Goal: Check status: Check status

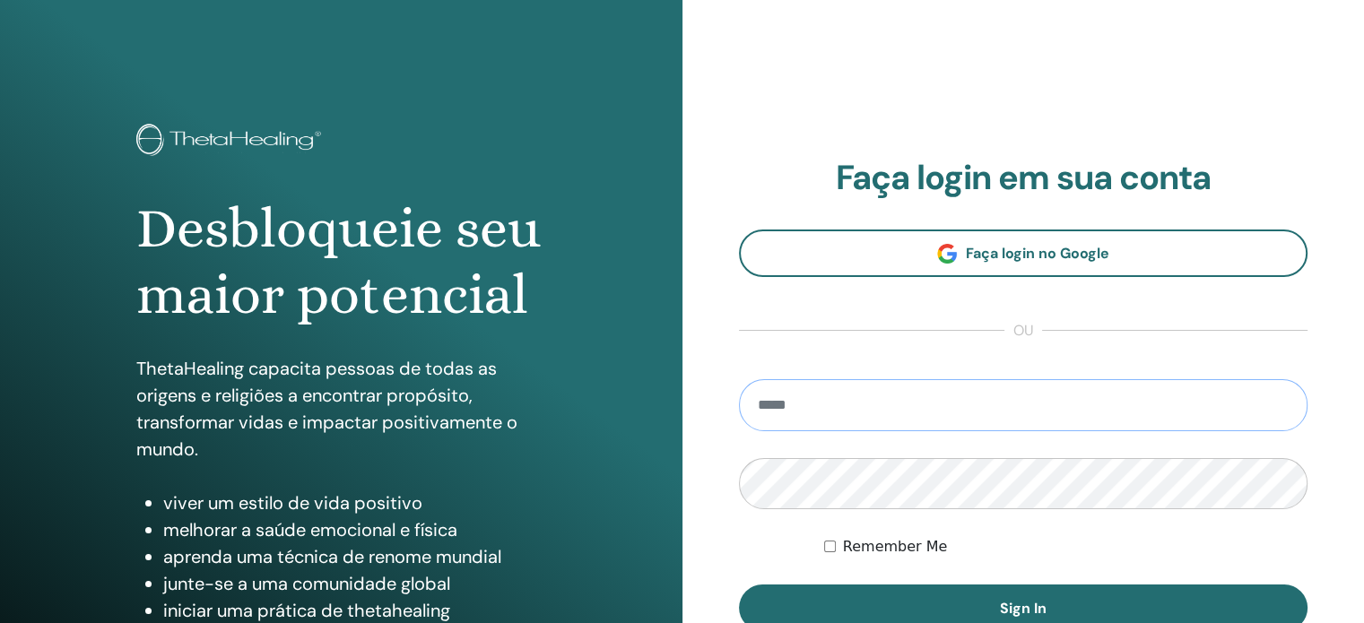
type input "**********"
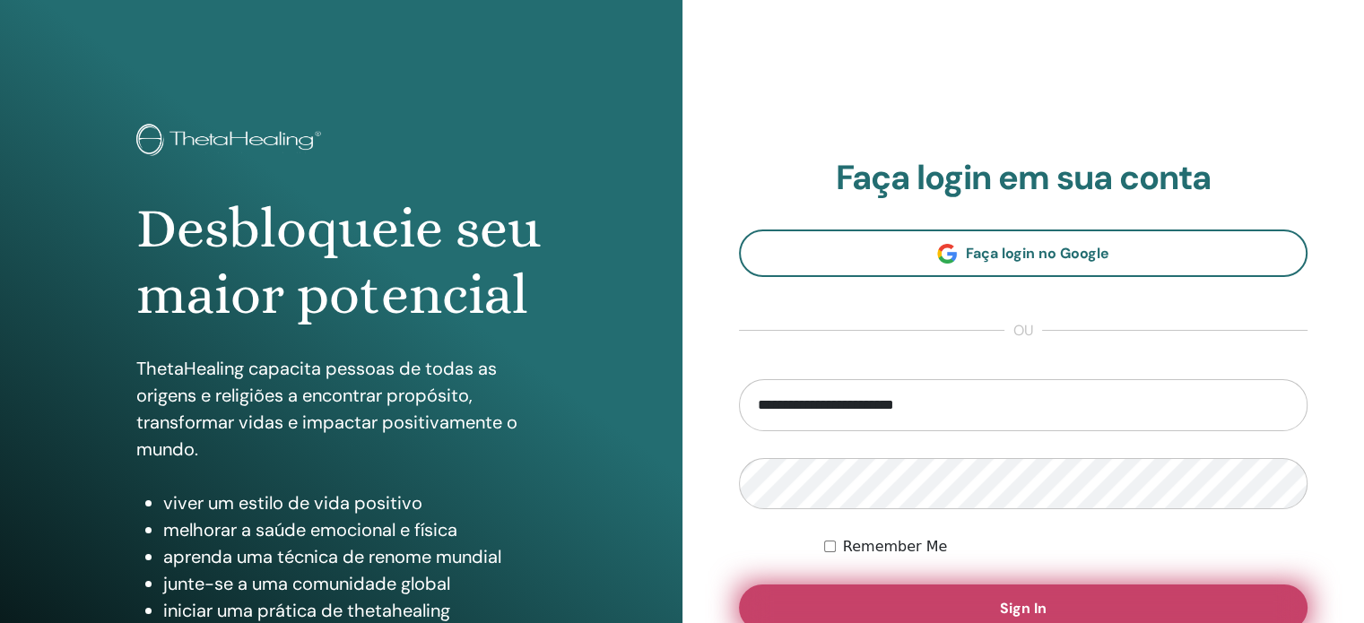
click at [927, 597] on button "Sign In" at bounding box center [1024, 608] width 570 height 47
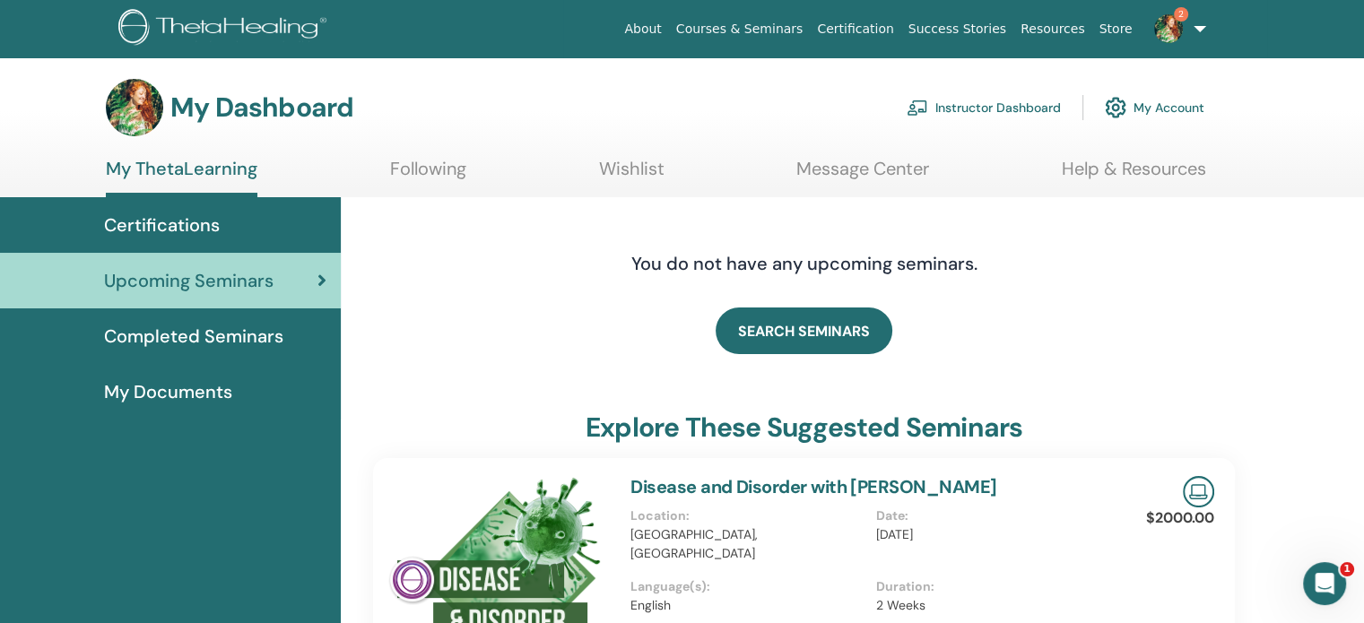
click at [247, 326] on span "Completed Seminars" at bounding box center [193, 336] width 179 height 27
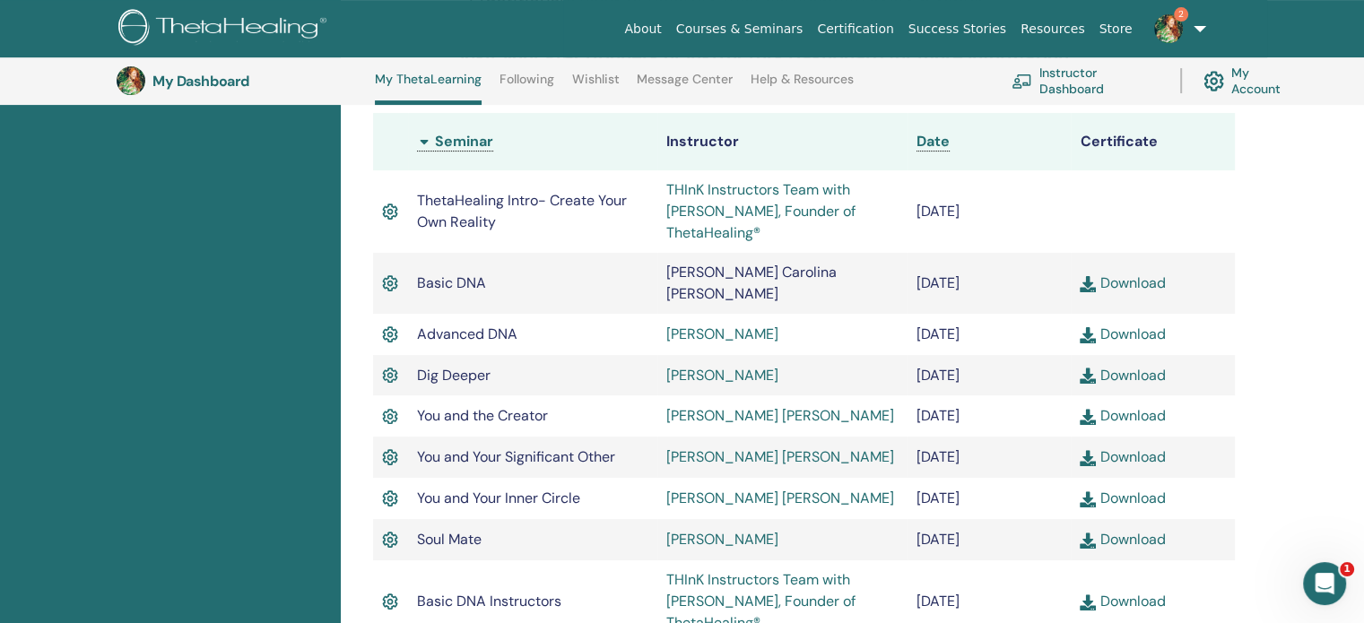
scroll to position [499, 0]
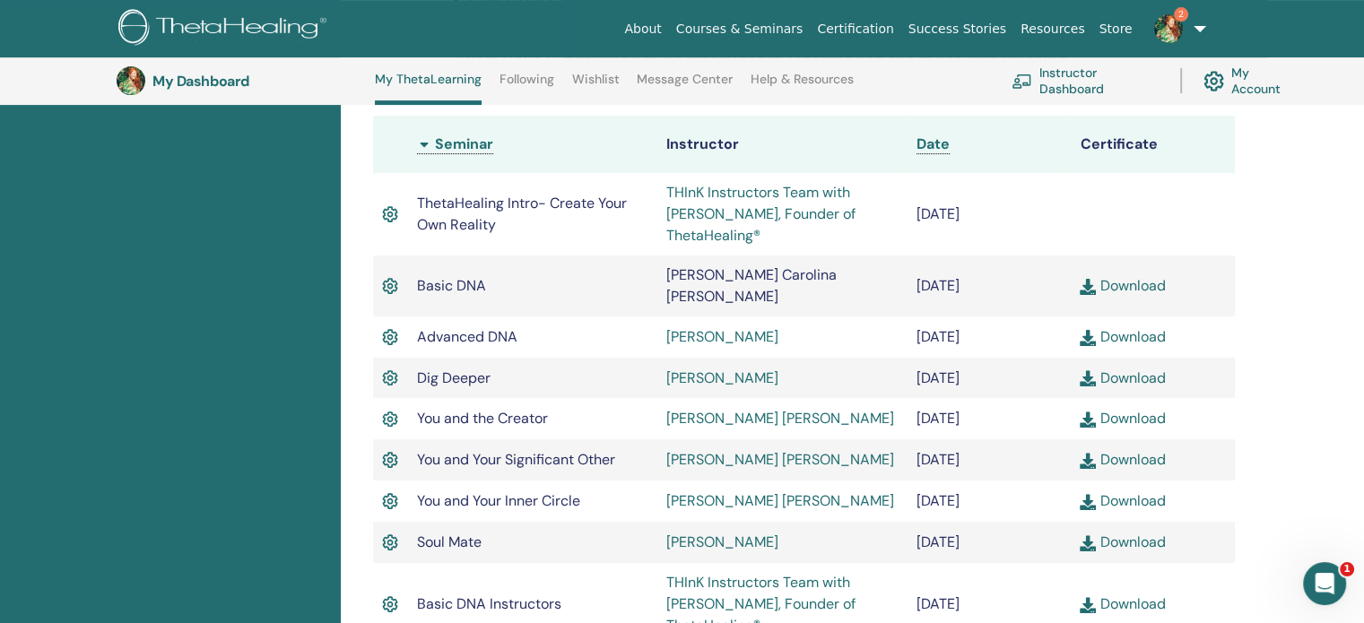
click at [795, 214] on link "THInK Instructors Team with [PERSON_NAME], Founder of ThetaHealing®" at bounding box center [760, 214] width 189 height 62
click at [1248, 549] on div "Completed Seminars Below you can find your completed seminars. If you see missi…" at bounding box center [804, 299] width 905 height 1106
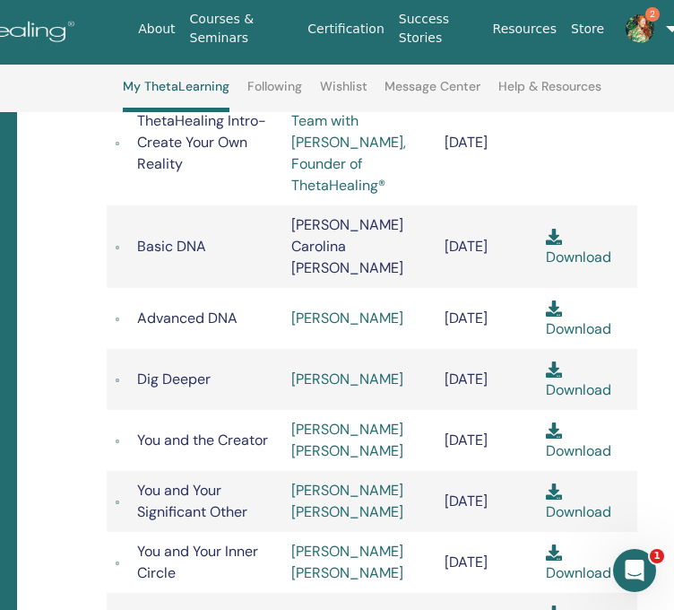
scroll to position [559, 252]
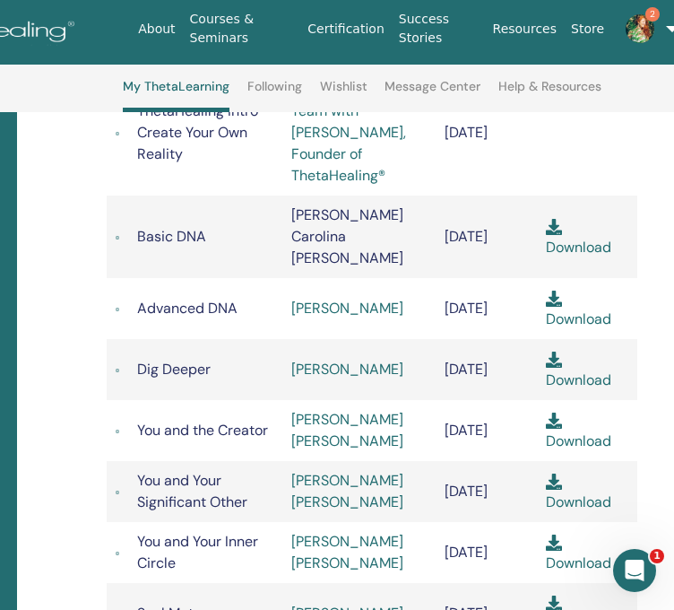
click at [58, 448] on div "Completed Seminars Below you can find your completed seminars. If you see missi…" at bounding box center [420, 475] width 807 height 1564
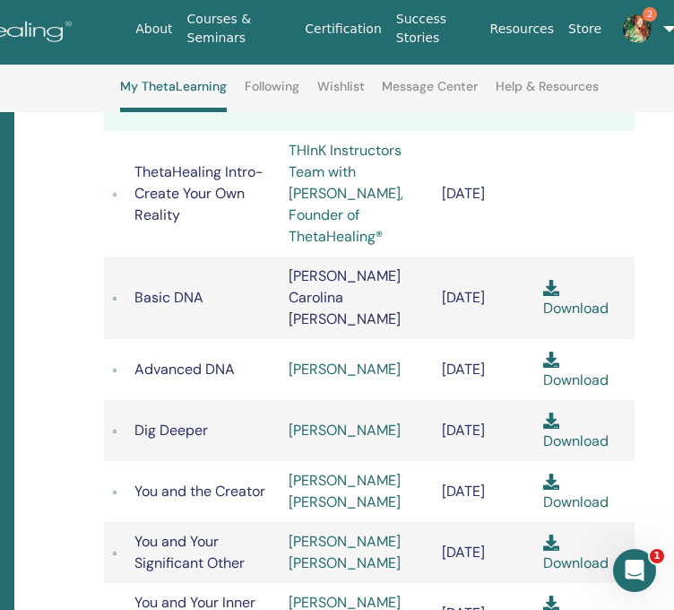
scroll to position [467, 255]
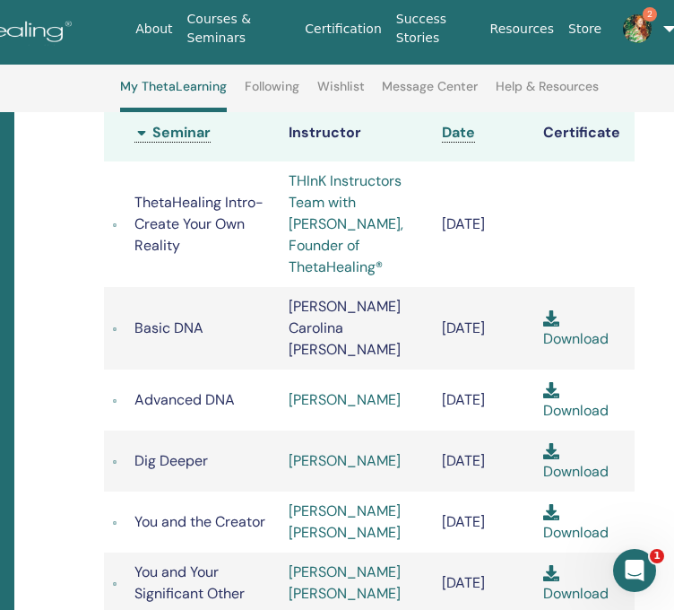
click at [68, 519] on div "Completed Seminars Below you can find your completed seminars. If you see missi…" at bounding box center [417, 567] width 807 height 1564
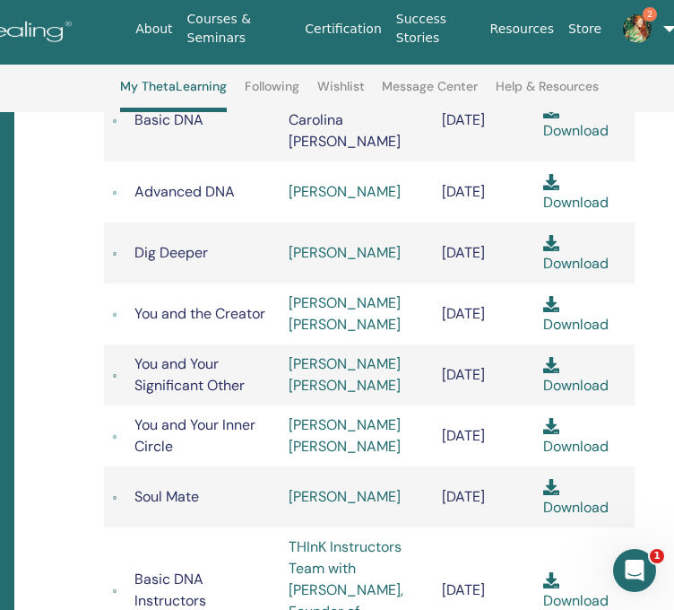
scroll to position [696, 255]
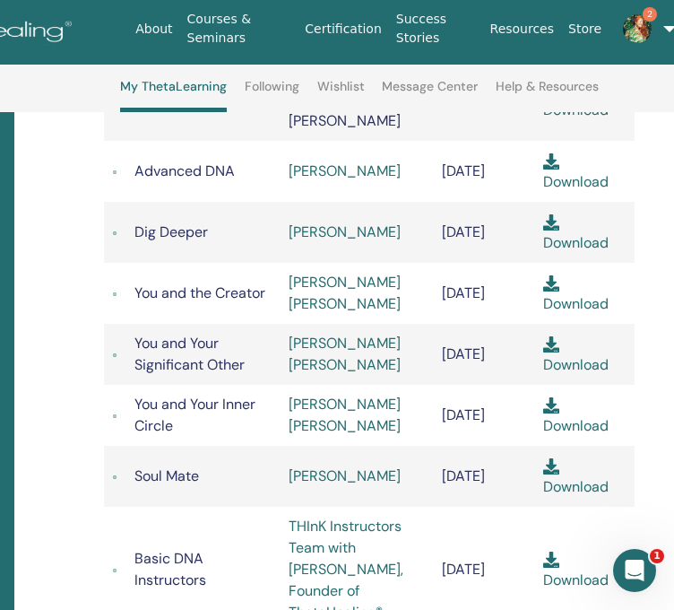
click at [60, 365] on div "Completed Seminars Below you can find your completed seminars. If you see missi…" at bounding box center [417, 338] width 807 height 1564
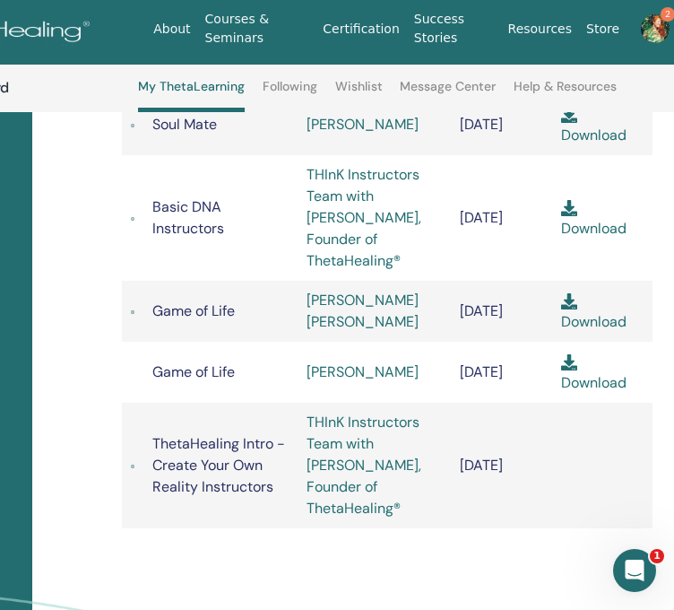
scroll to position [1050, 237]
